Goal: Entertainment & Leisure: Consume media (video, audio)

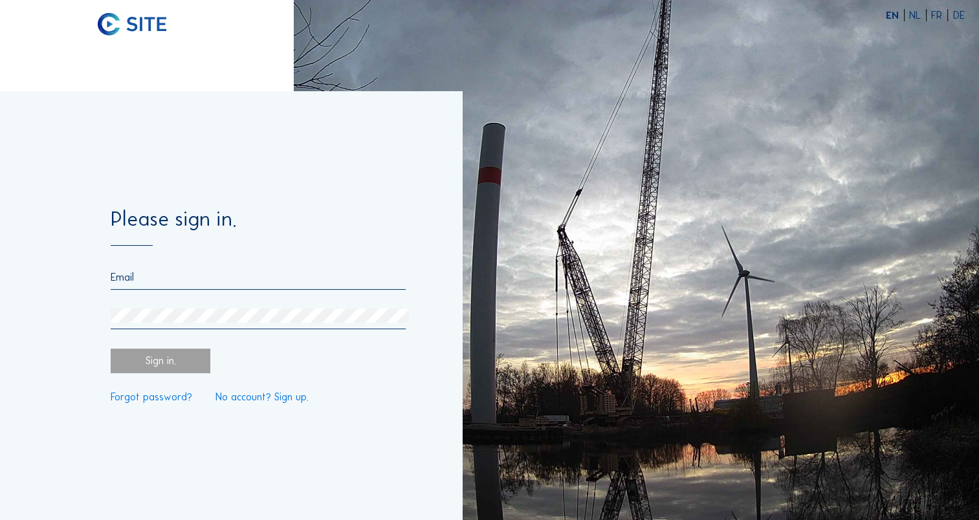
click at [391, 441] on div "Please sign in. Sign in. Forgot password? No account? Sign up." at bounding box center [231, 305] width 462 height 429
click at [241, 324] on div at bounding box center [258, 319] width 295 height 21
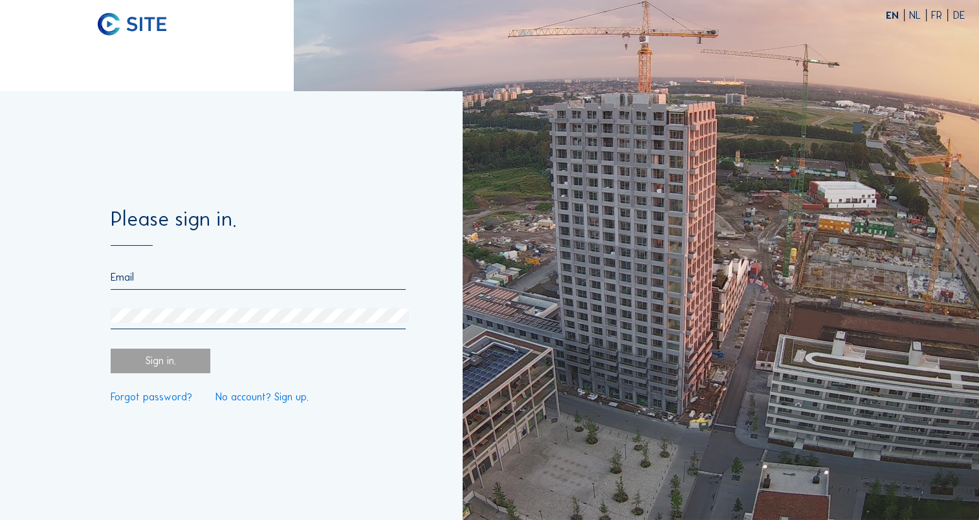
click at [248, 280] on input "email" at bounding box center [258, 277] width 295 height 12
paste input "[EMAIL_ADDRESS][DOMAIN_NAME]"
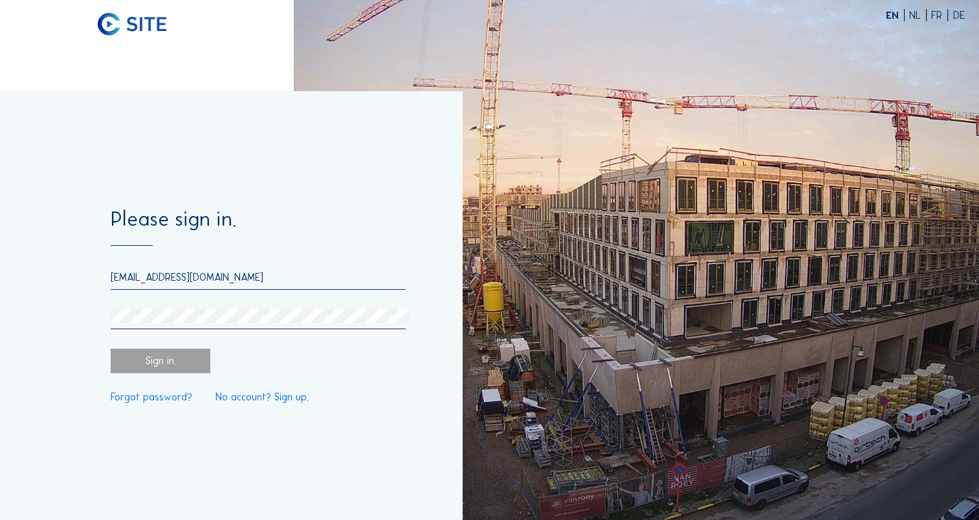
type input "[EMAIL_ADDRESS][DOMAIN_NAME]"
click at [154, 362] on div "Sign in." at bounding box center [161, 361] width 100 height 25
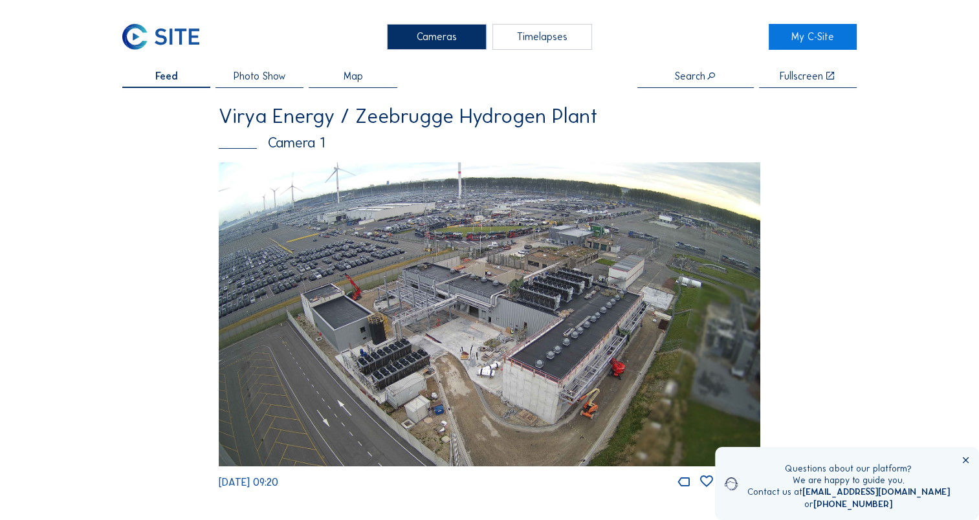
click at [570, 364] on img at bounding box center [490, 314] width 542 height 305
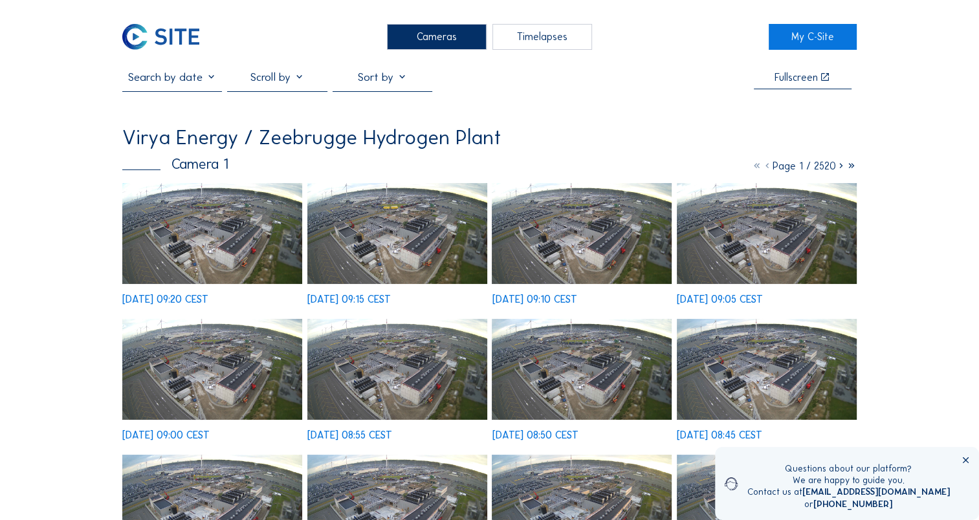
click at [534, 41] on div "Timelapses" at bounding box center [542, 37] width 100 height 26
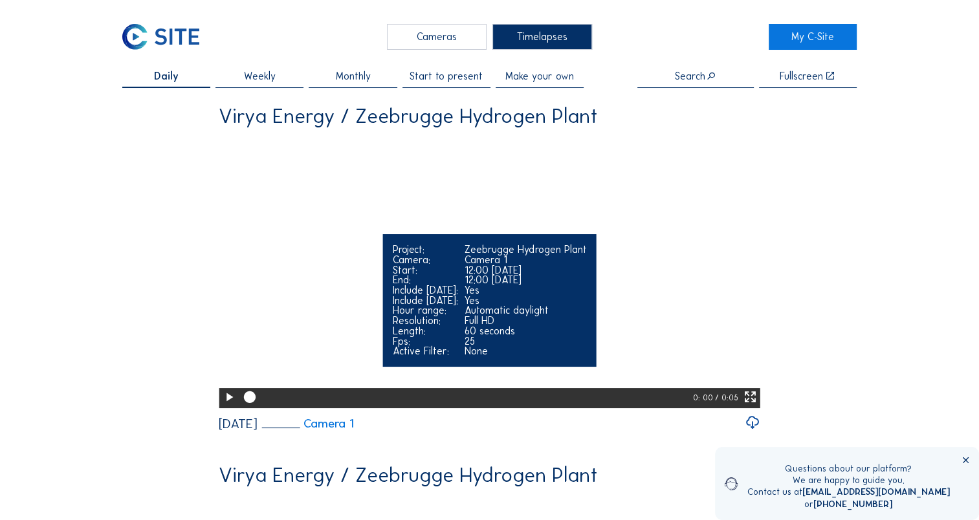
click at [222, 406] on icon at bounding box center [229, 397] width 14 height 17
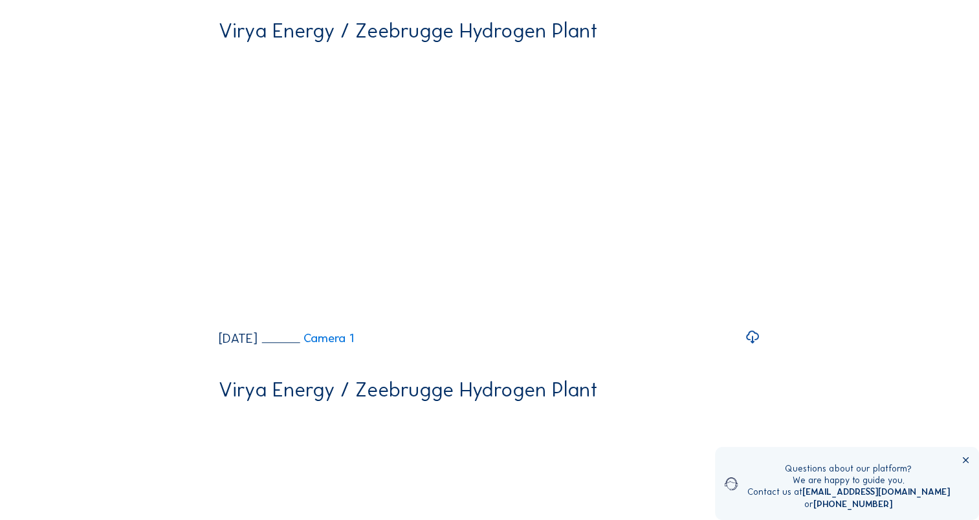
scroll to position [1165, 0]
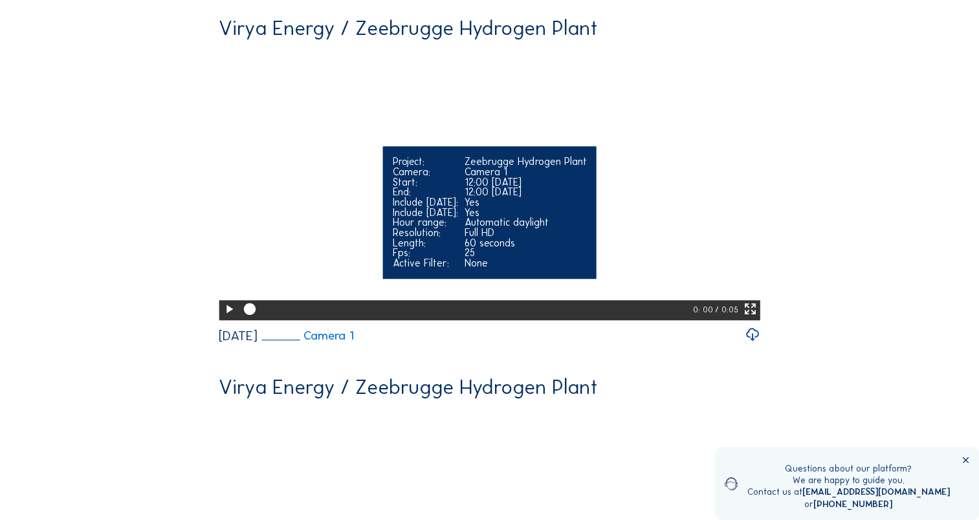
click at [225, 318] on icon at bounding box center [229, 309] width 14 height 17
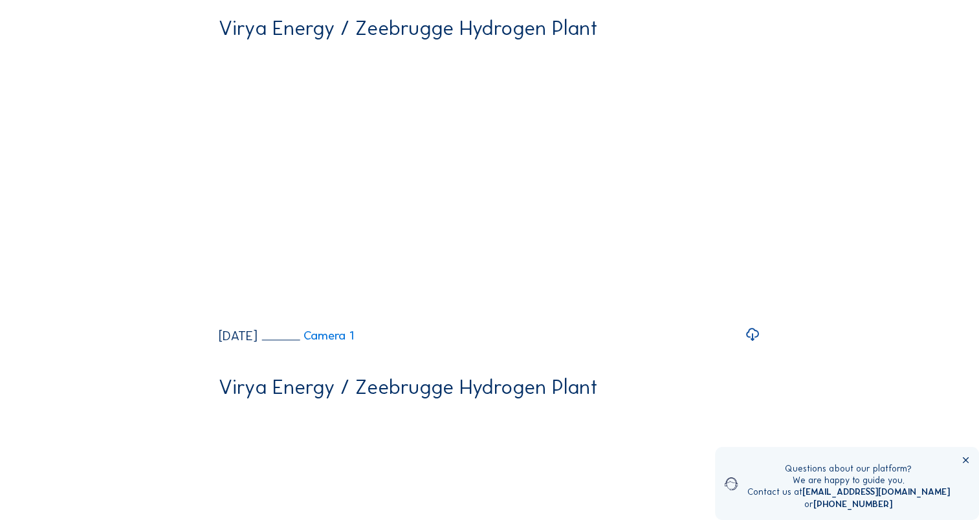
click at [965, 458] on icon at bounding box center [966, 461] width 10 height 10
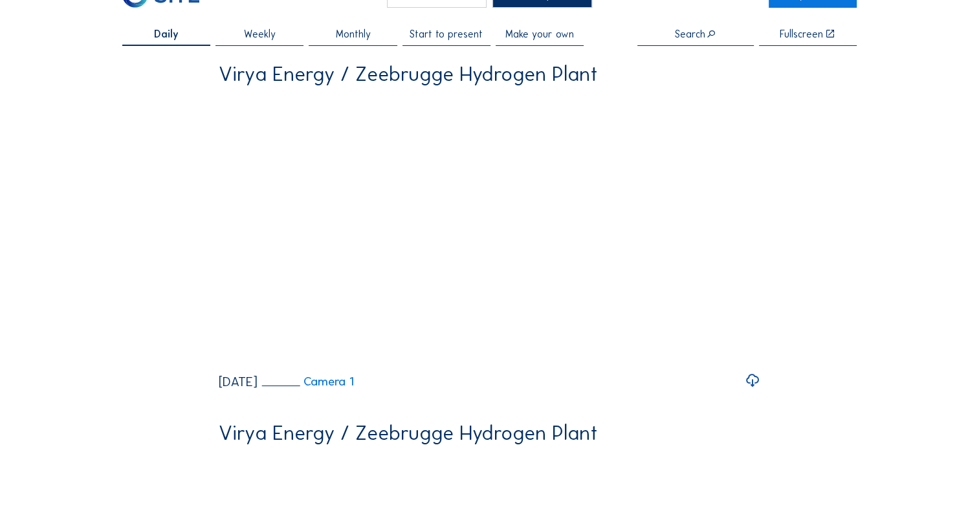
scroll to position [0, 0]
